Goal: Information Seeking & Learning: Learn about a topic

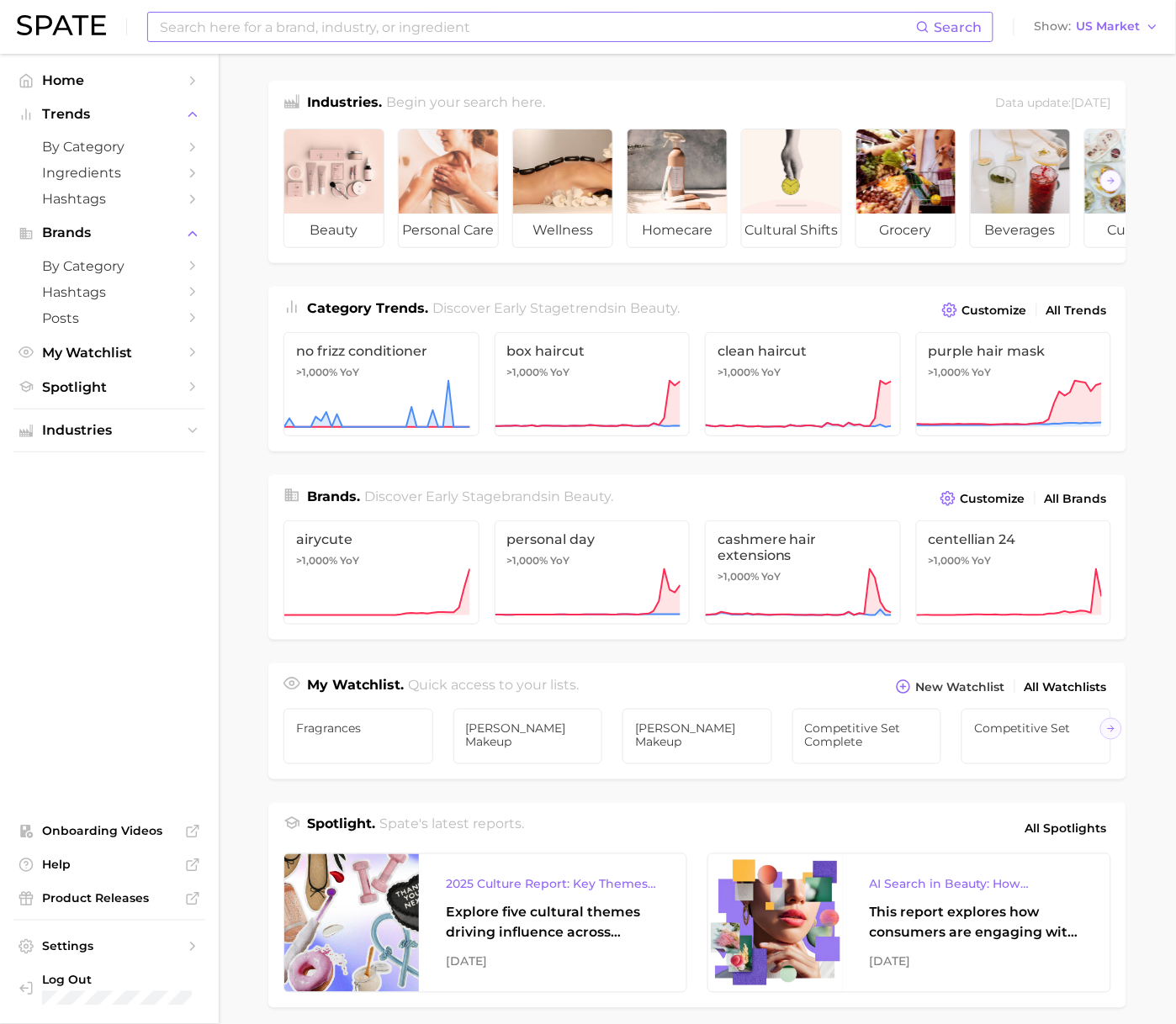
click at [353, 22] on input at bounding box center [537, 27] width 758 height 29
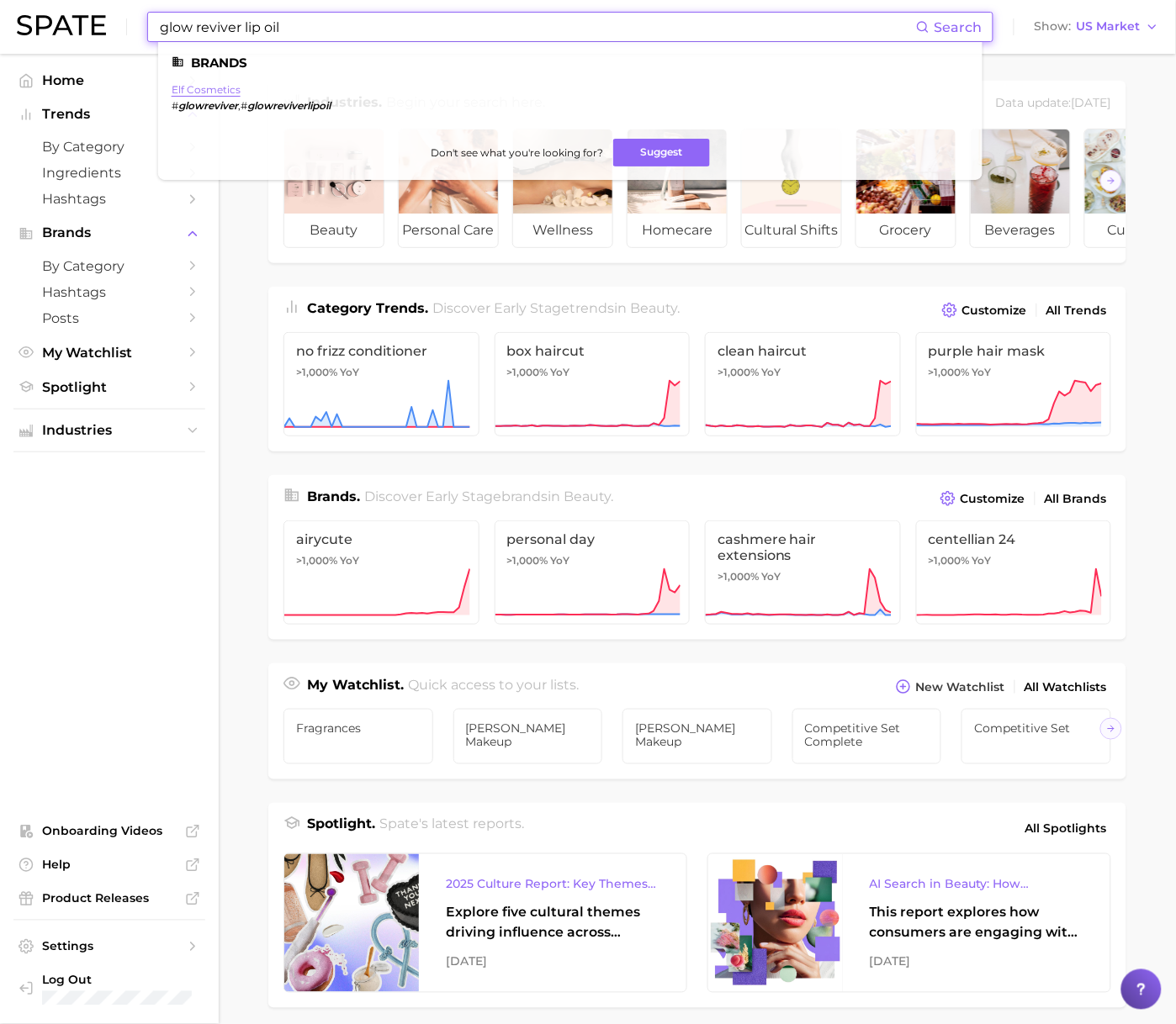
type input "glow reviver lip oil"
click at [183, 84] on link "elf cosmetics" at bounding box center [205, 89] width 69 height 13
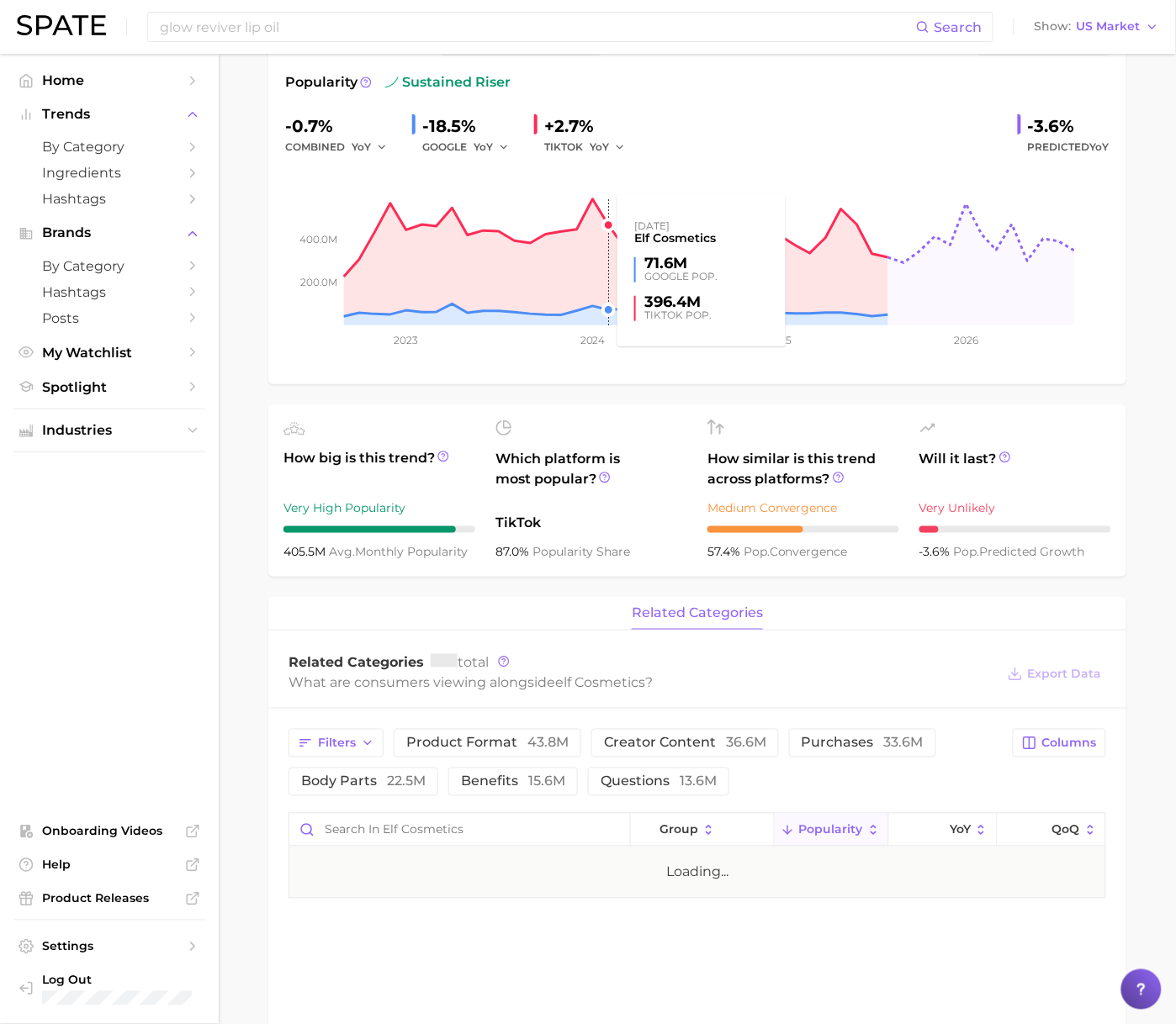
scroll to position [630, 0]
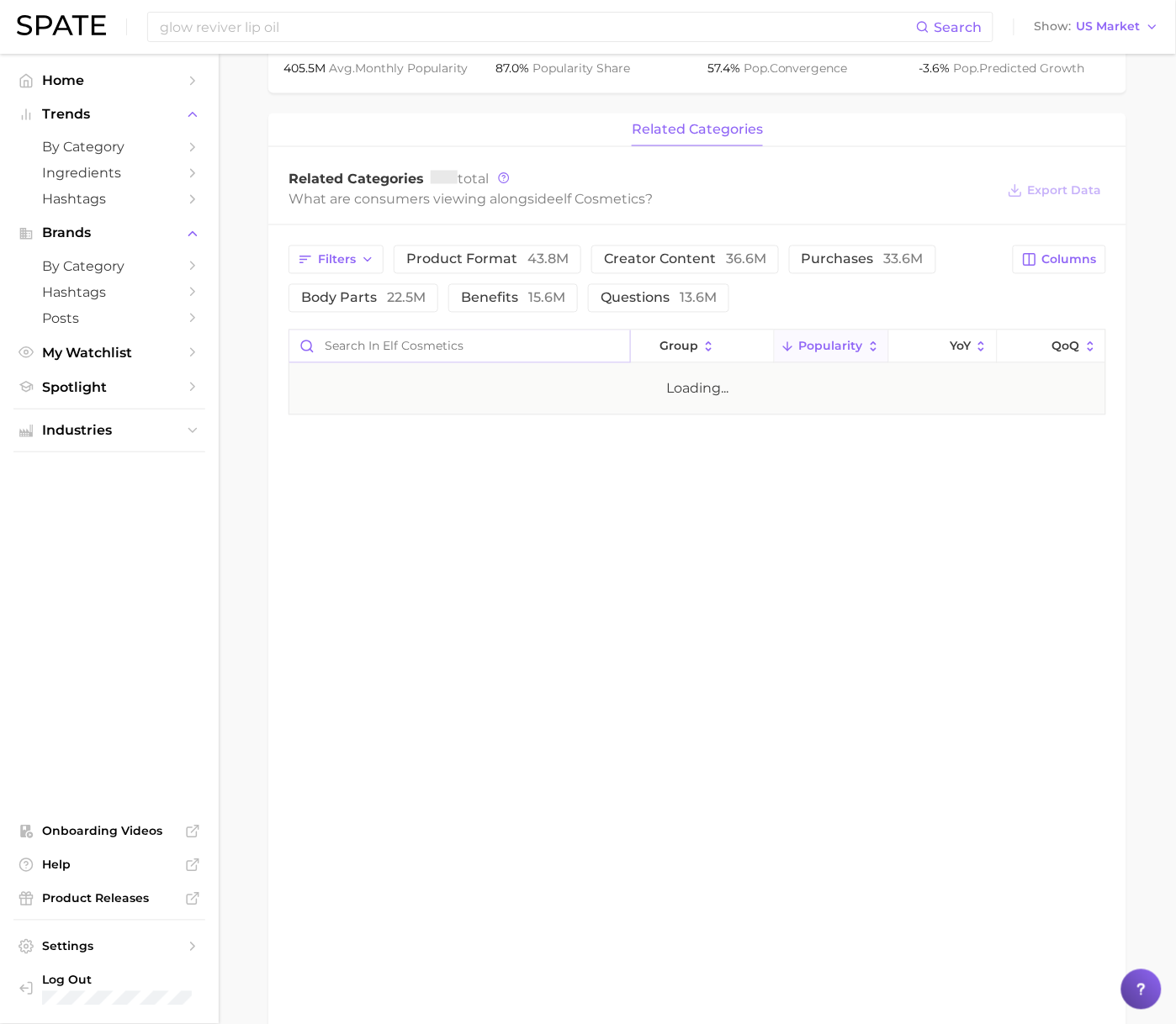
click at [429, 351] on input "Search in elf cosmetics" at bounding box center [459, 346] width 340 height 32
type input "lip oil"
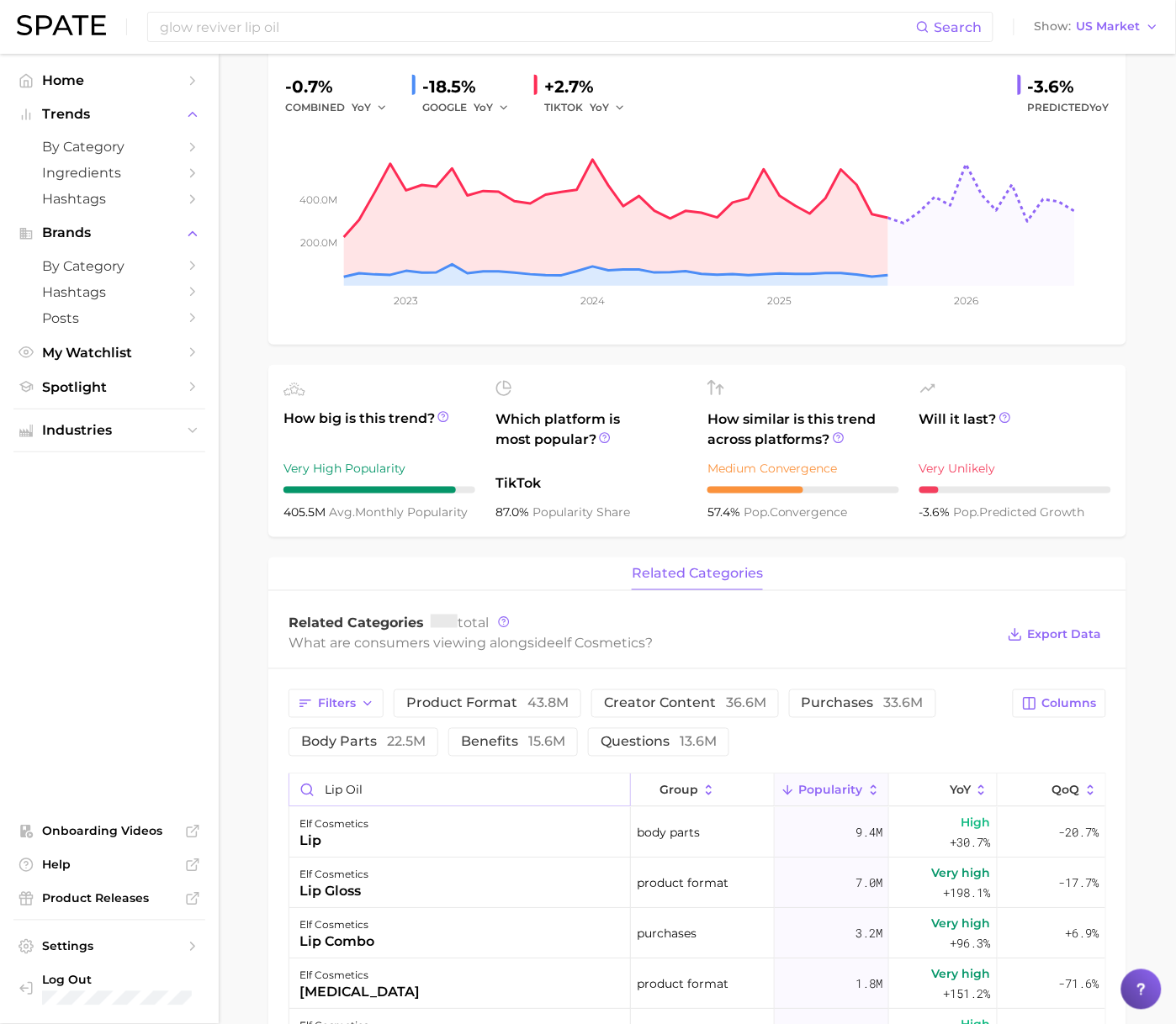
scroll to position [0, 0]
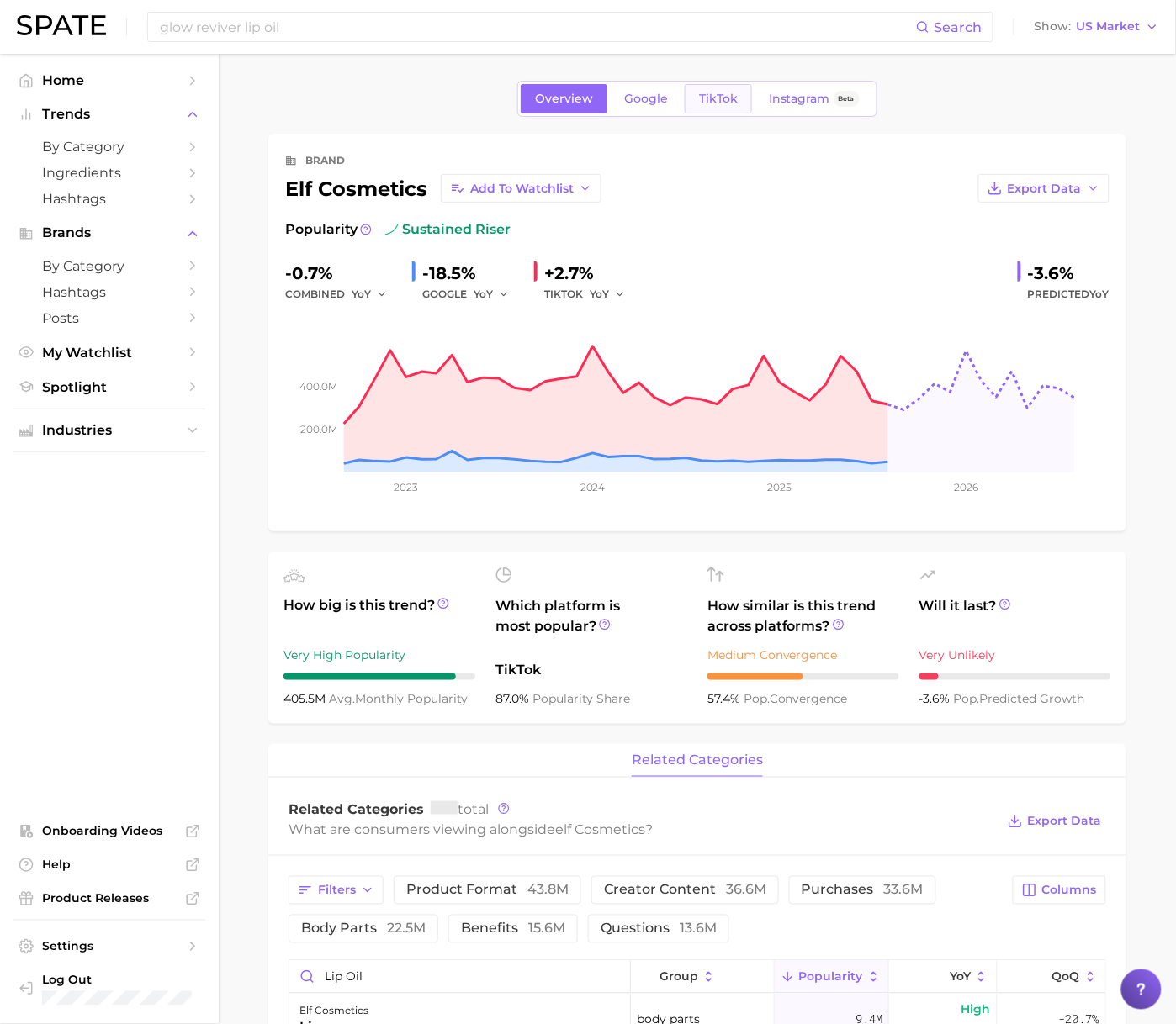
click at [702, 109] on link "TikTok" at bounding box center [719, 99] width 68 height 29
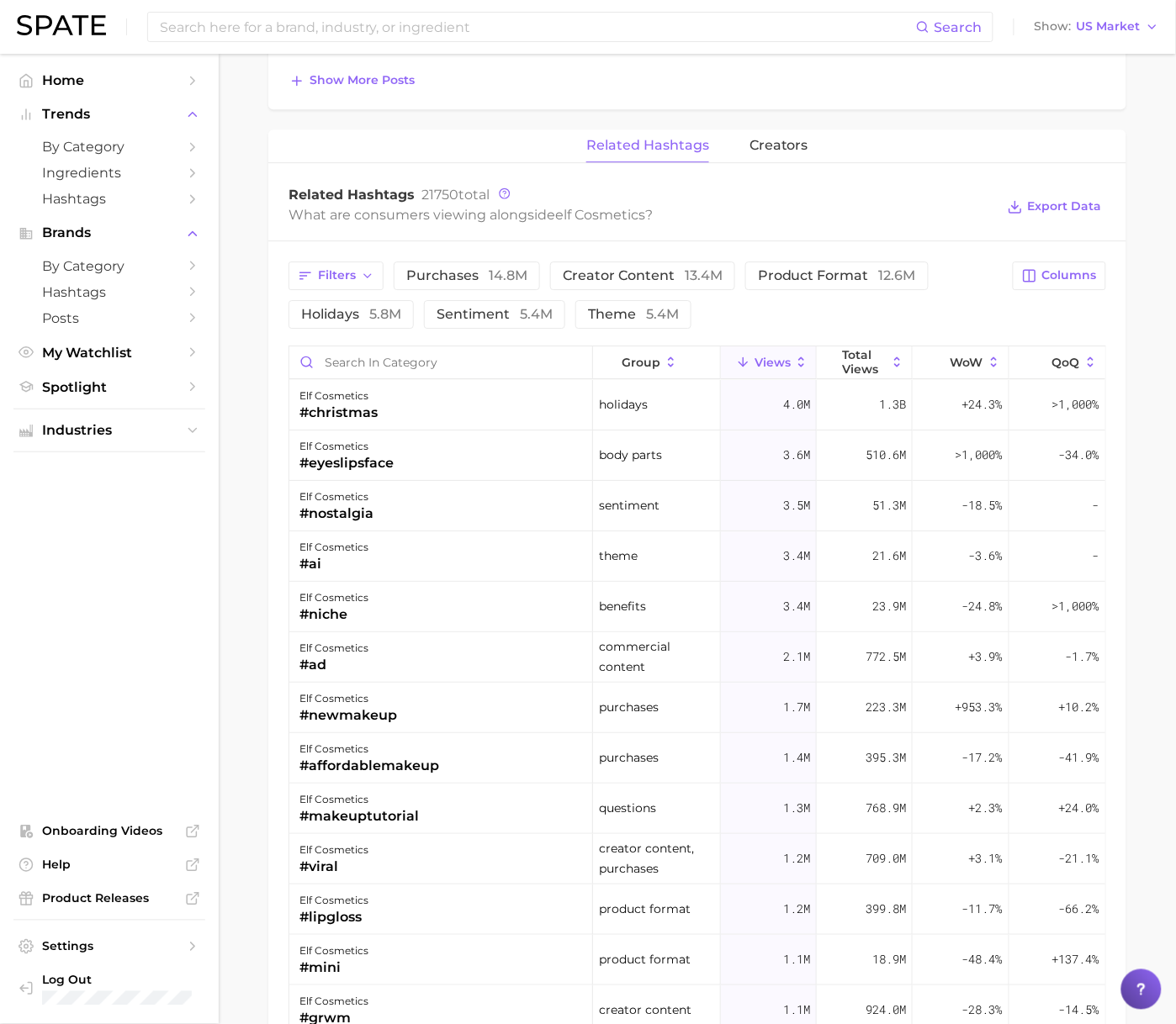
scroll to position [1156, 0]
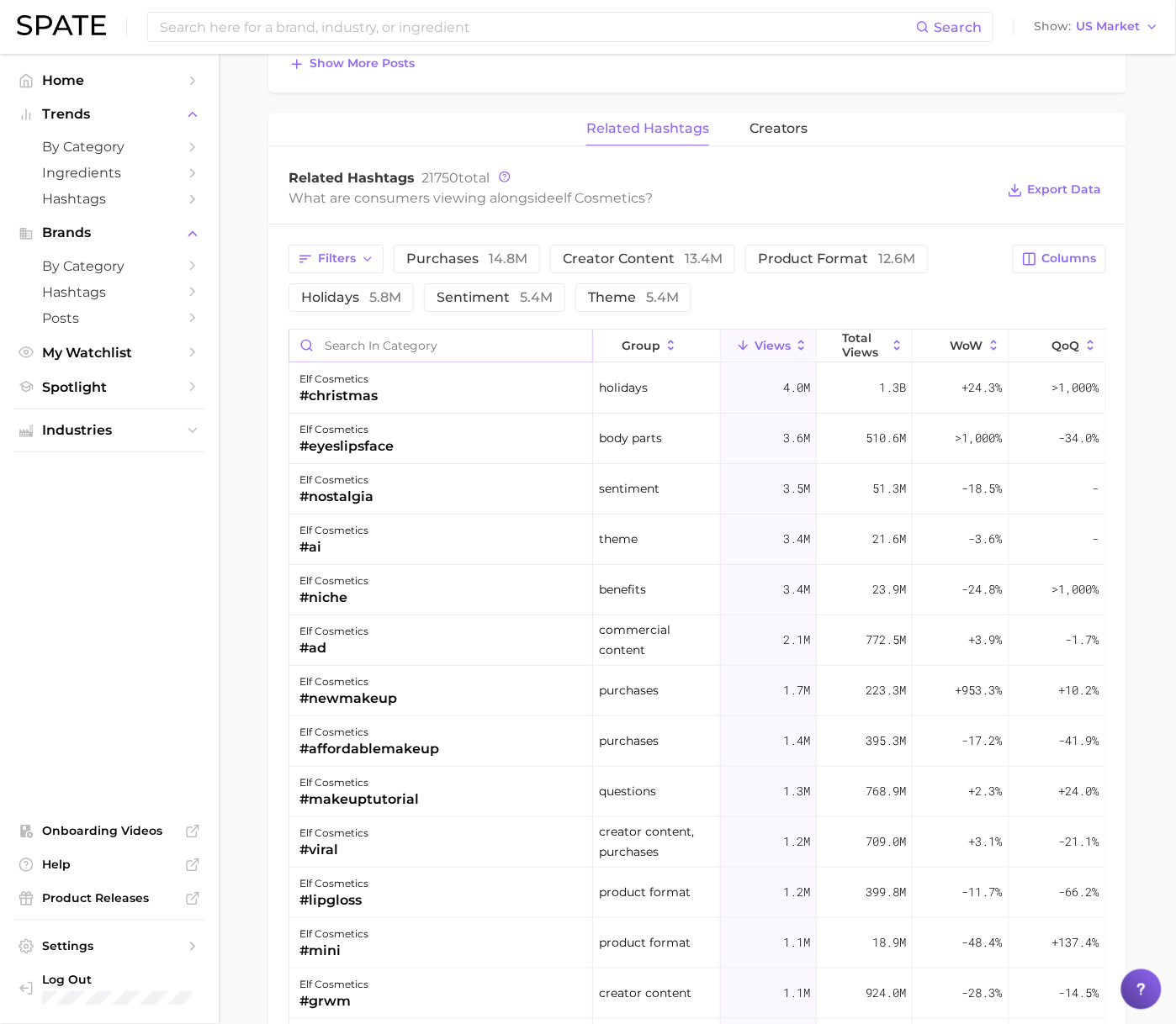
click at [456, 338] on input "Search in category" at bounding box center [440, 345] width 303 height 32
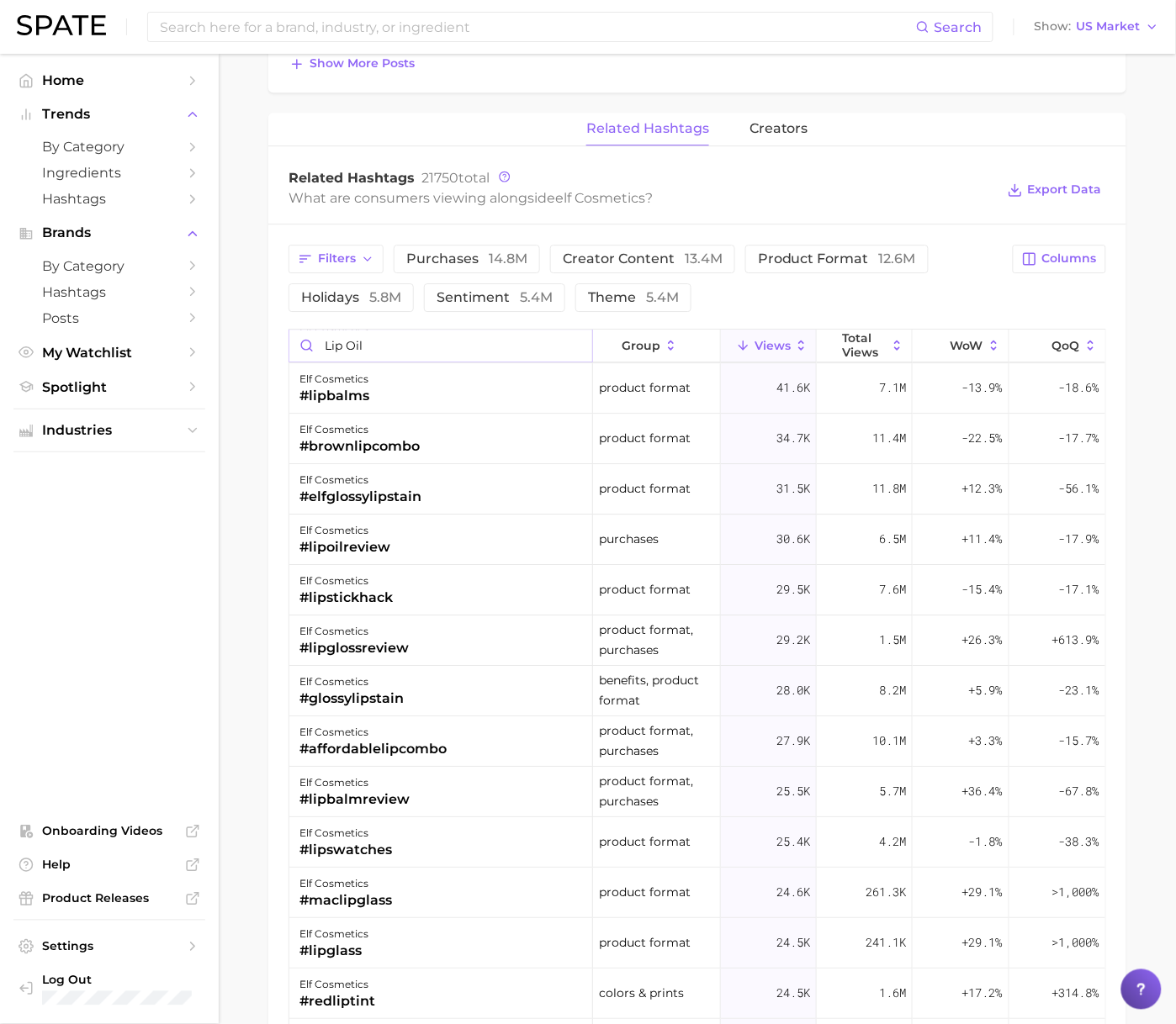
scroll to position [1366, 0]
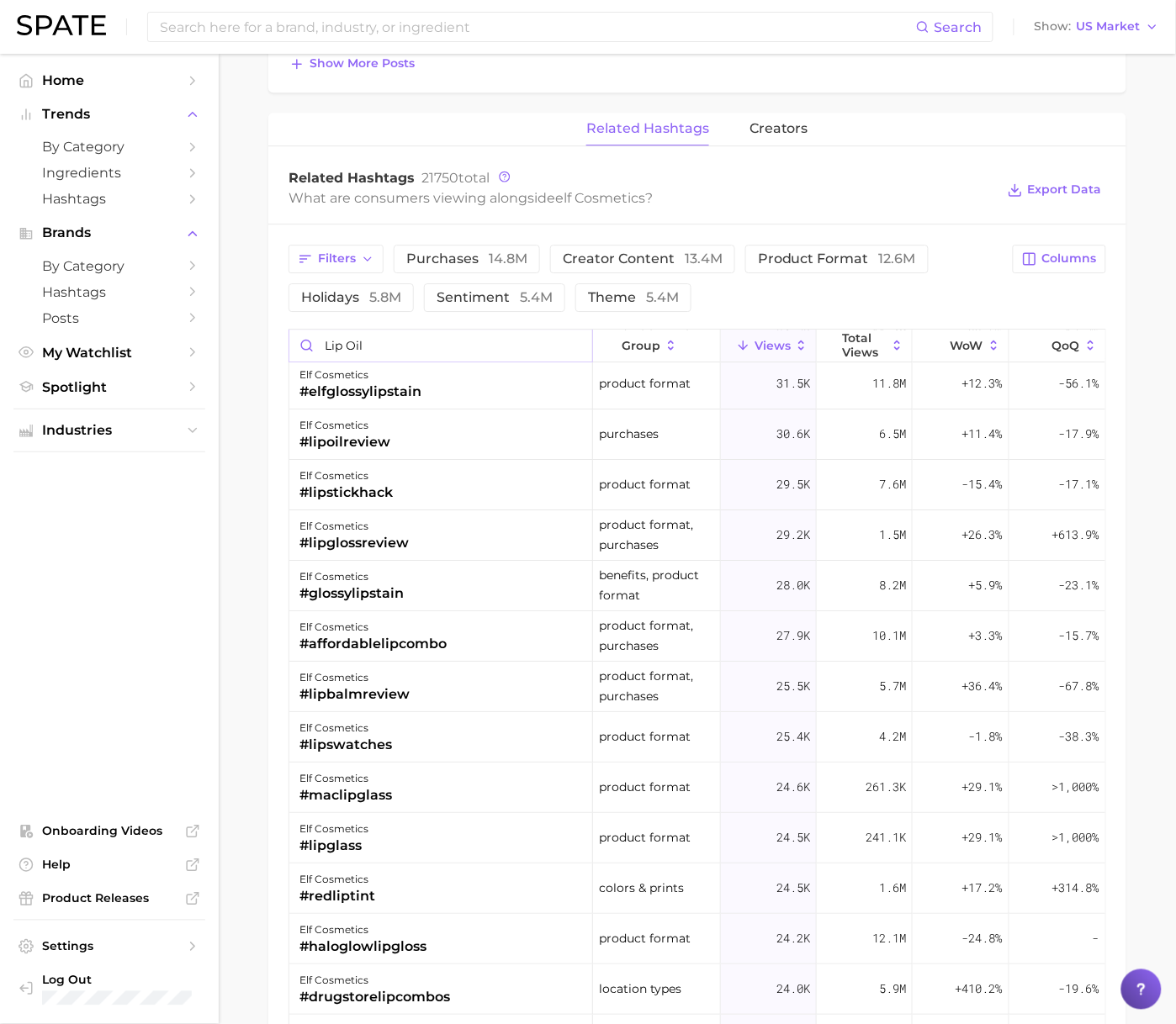
click at [388, 353] on input "lip oil" at bounding box center [440, 345] width 303 height 32
type input "lip oil"
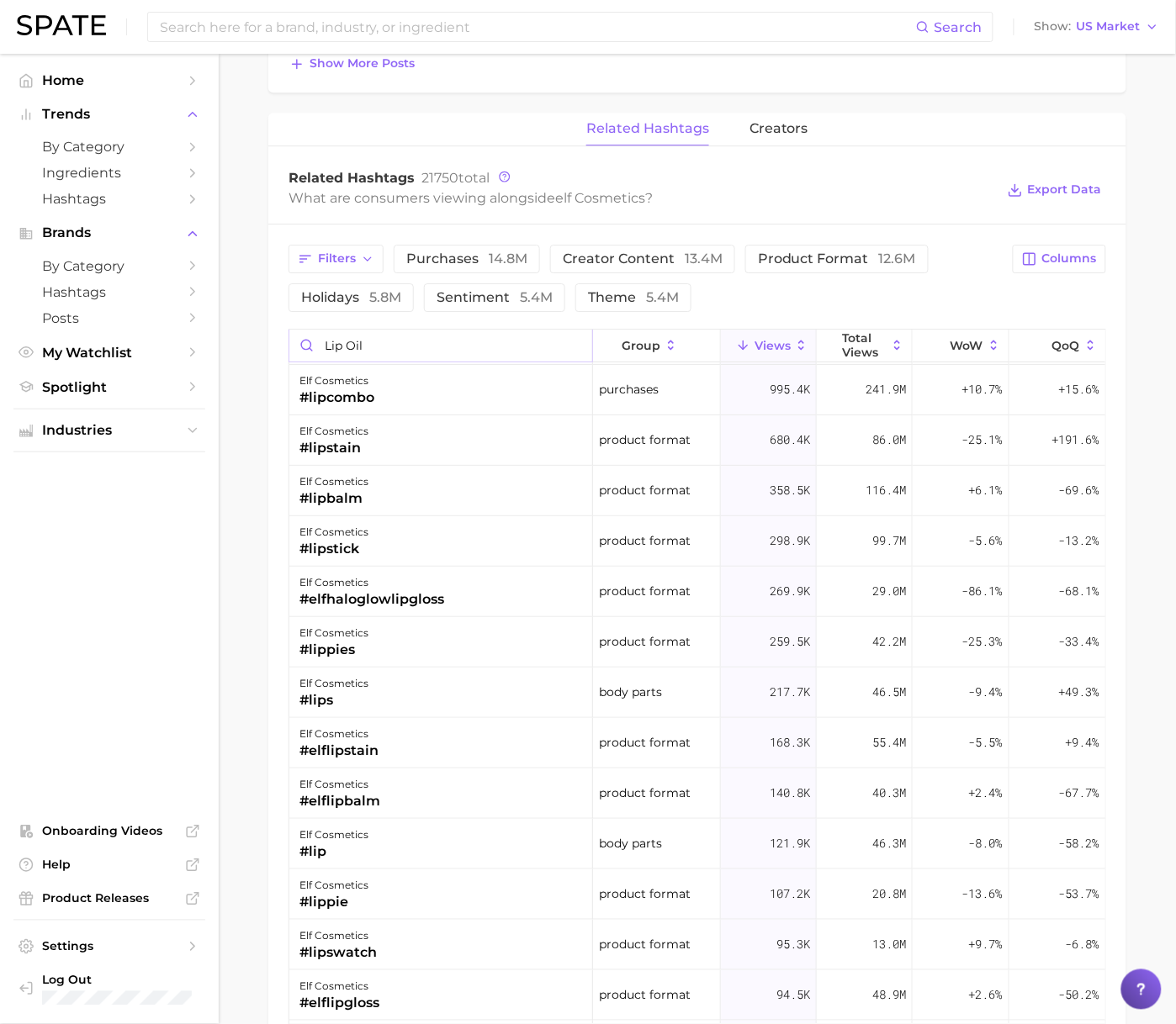
scroll to position [0, 0]
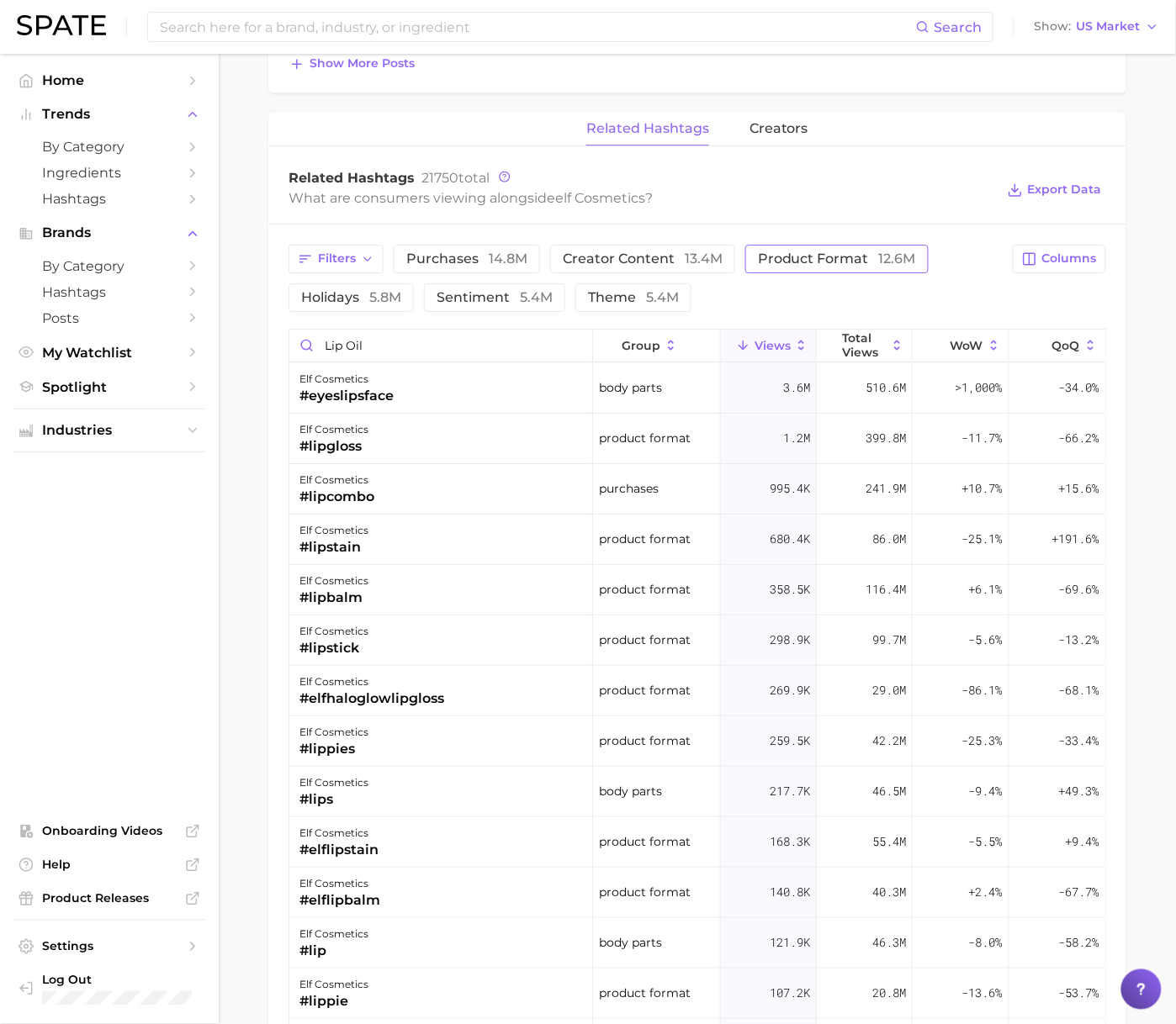
click at [860, 266] on span "product format 12.6m" at bounding box center [837, 259] width 158 height 14
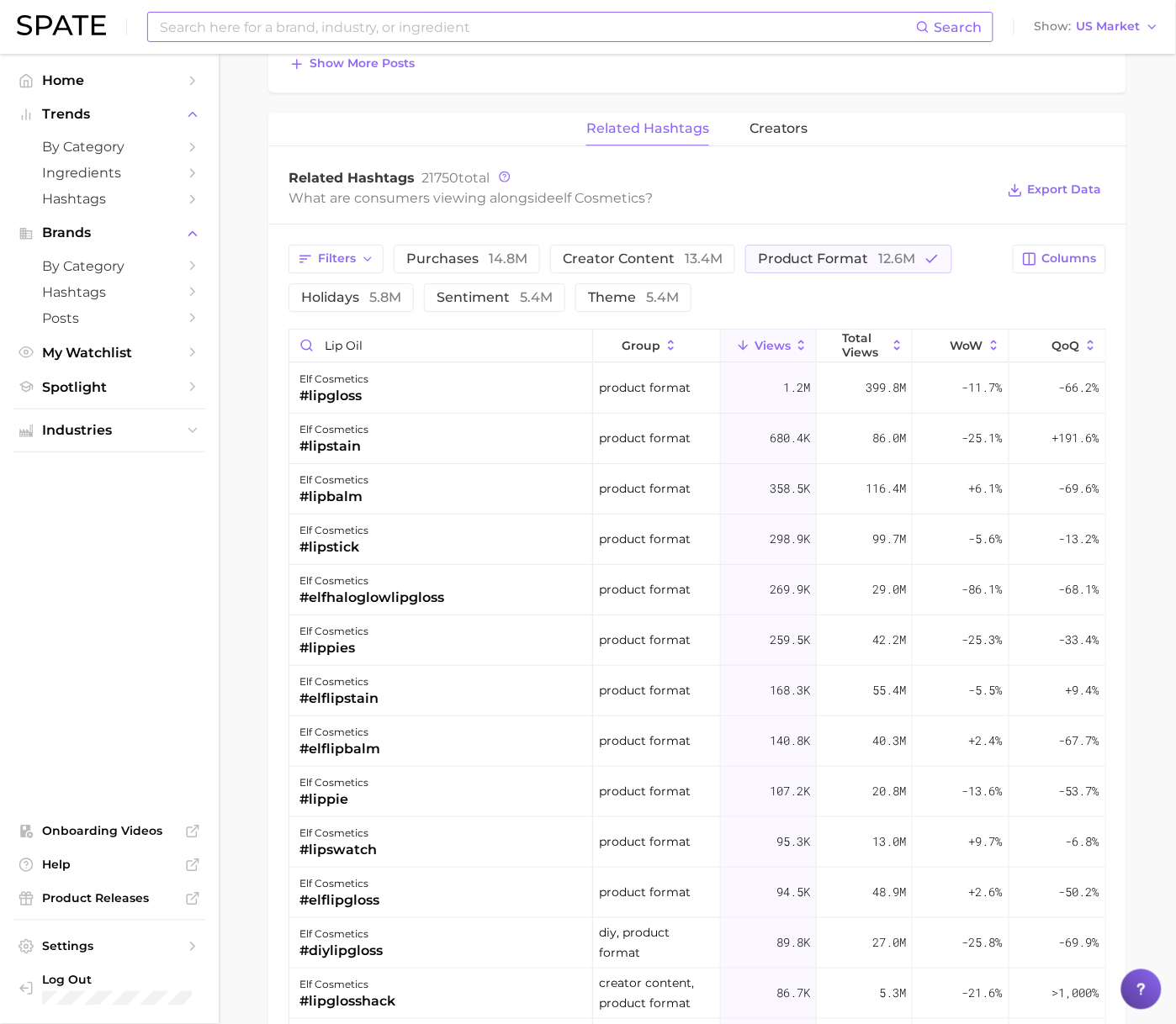
click at [333, 35] on input at bounding box center [537, 27] width 758 height 29
